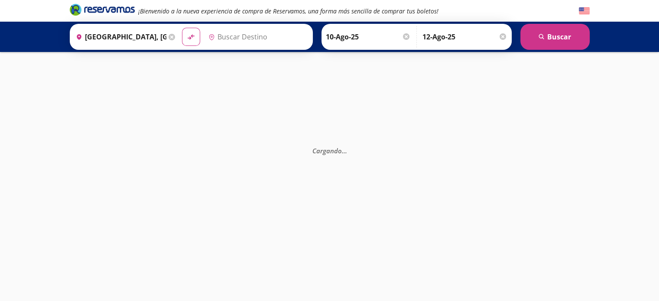
type input "[GEOGRAPHIC_DATA], [GEOGRAPHIC_DATA]"
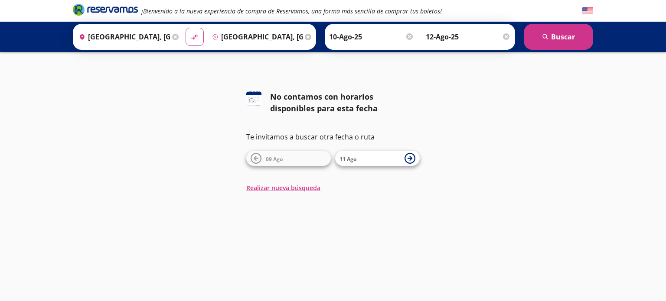
click at [504, 36] on div at bounding box center [506, 36] width 6 height 6
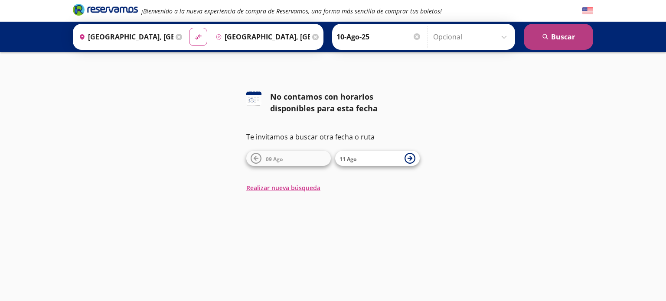
click at [551, 33] on button "search [GEOGRAPHIC_DATA]" at bounding box center [557, 37] width 69 height 26
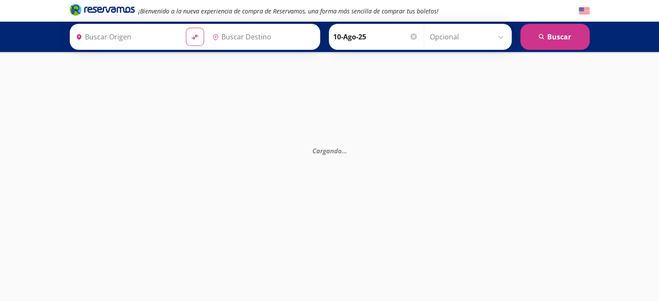
type input "[GEOGRAPHIC_DATA], [GEOGRAPHIC_DATA]"
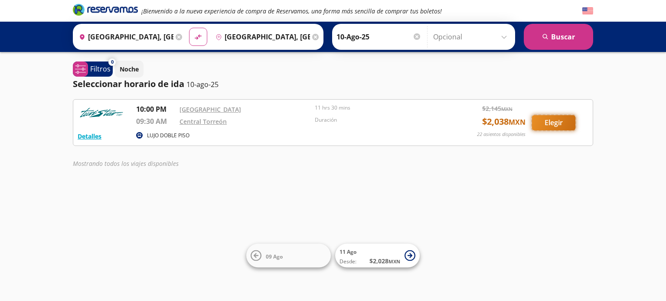
click at [563, 120] on button "Elegir" at bounding box center [553, 122] width 43 height 15
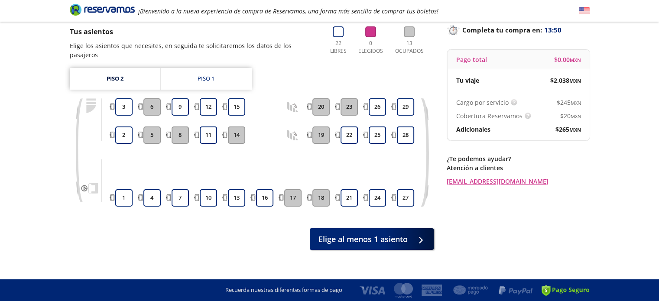
scroll to position [31, 0]
